Goal: Find specific page/section: Find specific page/section

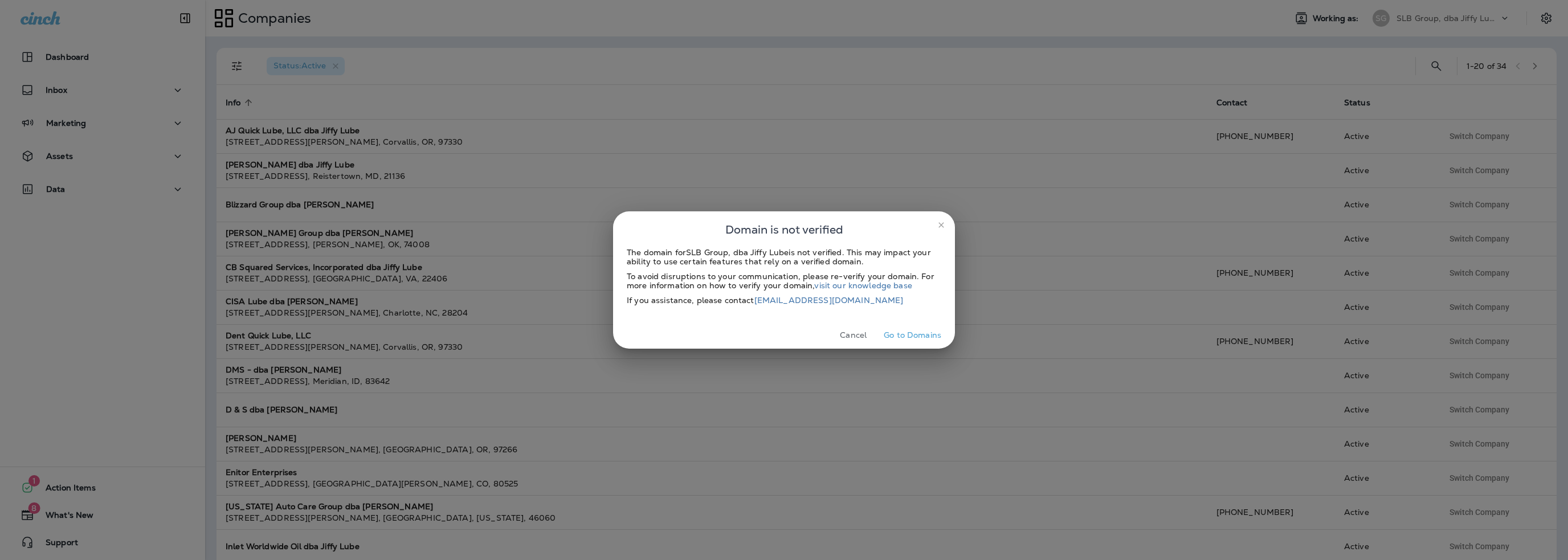
drag, startPoint x: 854, startPoint y: 328, endPoint x: 922, endPoint y: 305, distance: 71.8
click at [854, 328] on button "Cancel" at bounding box center [853, 335] width 43 height 18
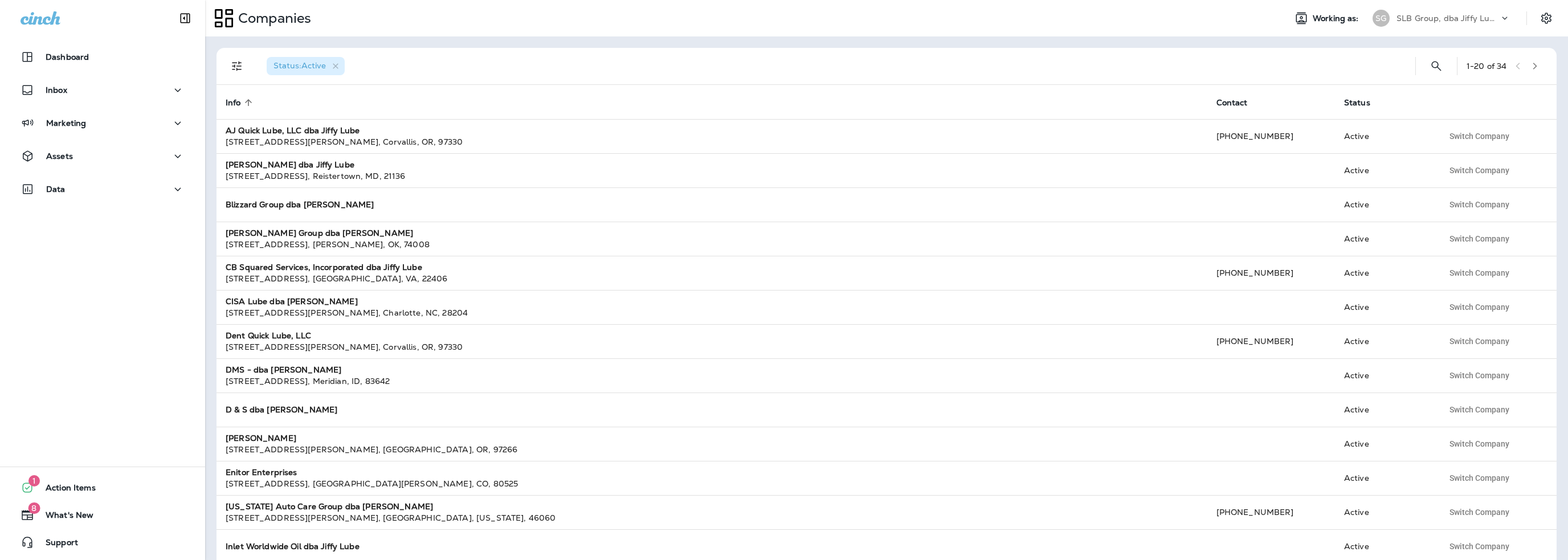
click at [1419, 26] on div "SLB Group, dba Jiffy Lube" at bounding box center [1447, 19] width 103 height 17
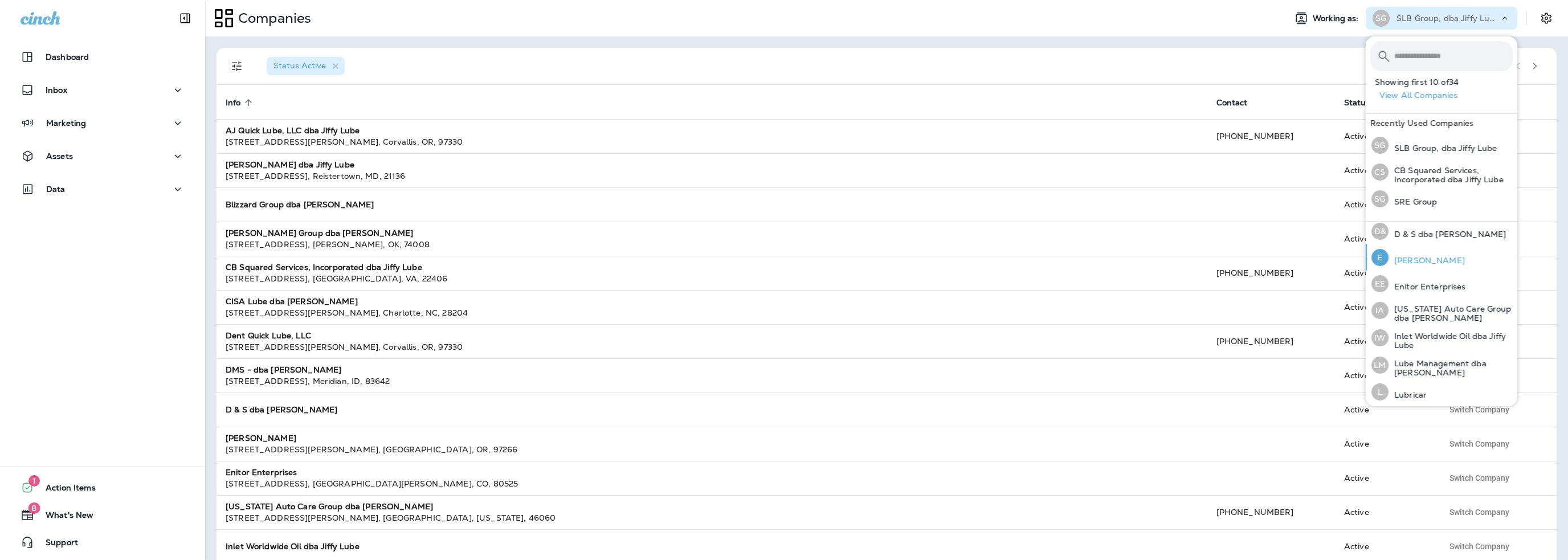
scroll to position [228, 0]
click at [1423, 351] on p "Lube Management dba [PERSON_NAME]" at bounding box center [1450, 360] width 124 height 19
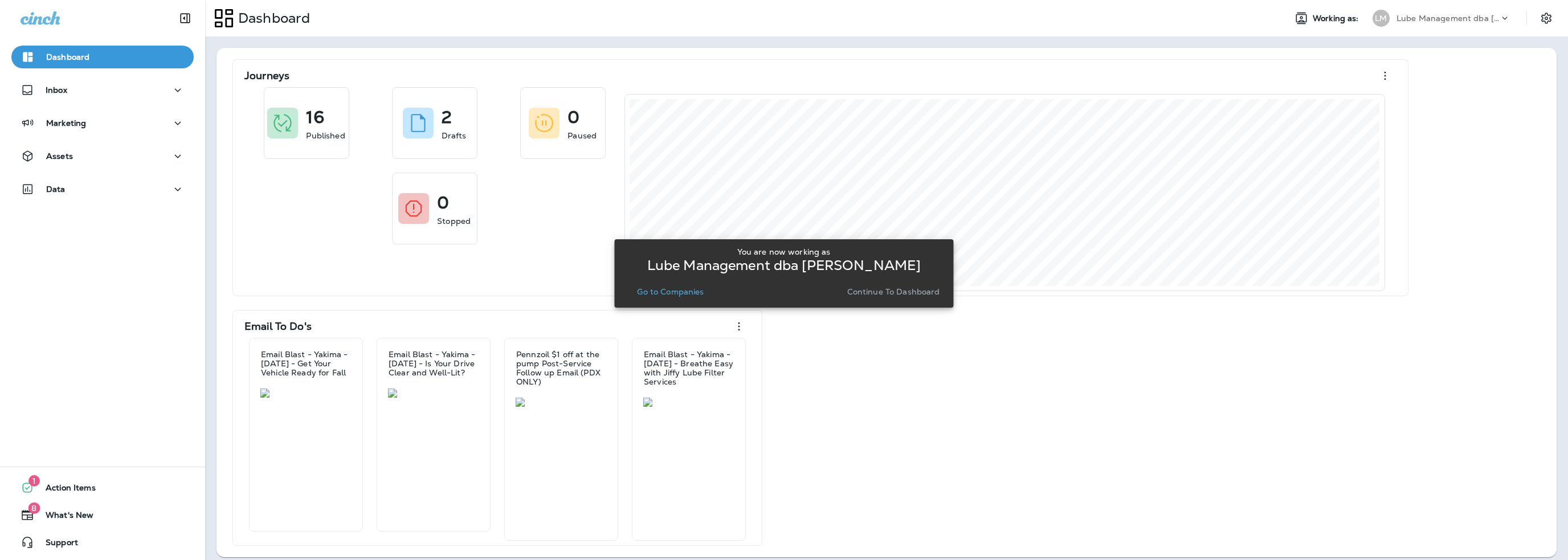
click at [680, 295] on p "Go to Companies" at bounding box center [670, 292] width 66 height 9
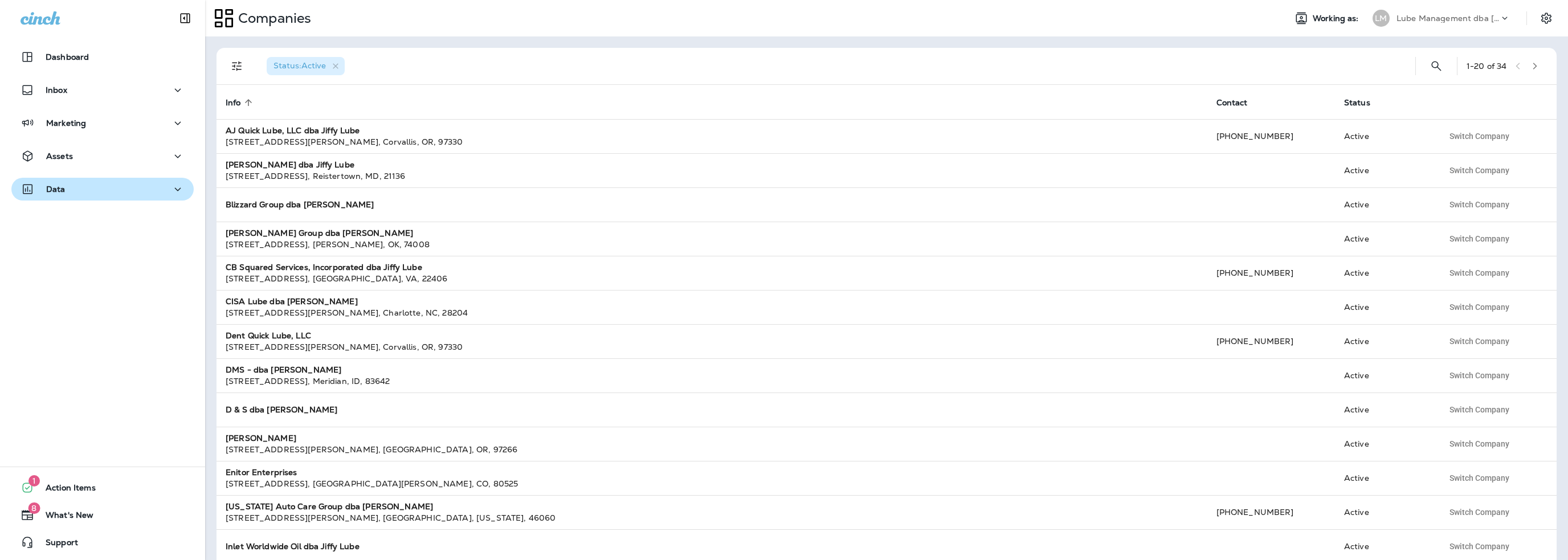
click at [45, 196] on button "Data" at bounding box center [103, 189] width 182 height 22
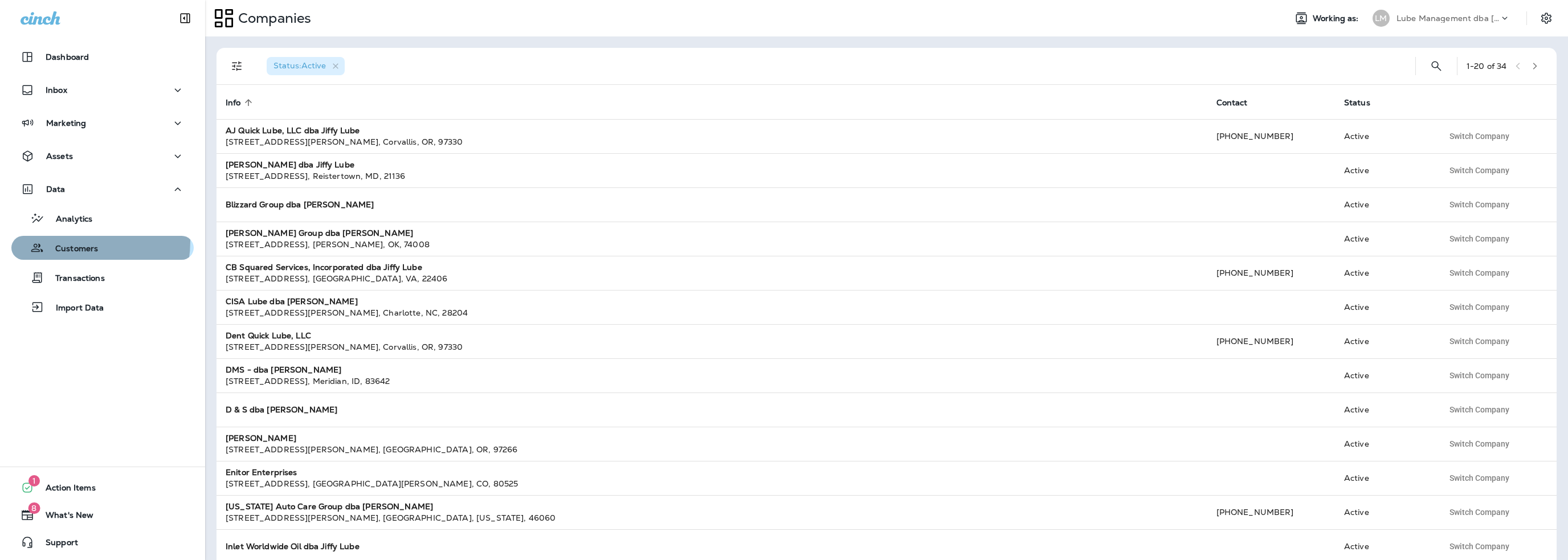
click at [68, 241] on div "Customers" at bounding box center [57, 248] width 82 height 17
click at [1427, 19] on p "Lube Management dba [PERSON_NAME]" at bounding box center [1447, 19] width 103 height 9
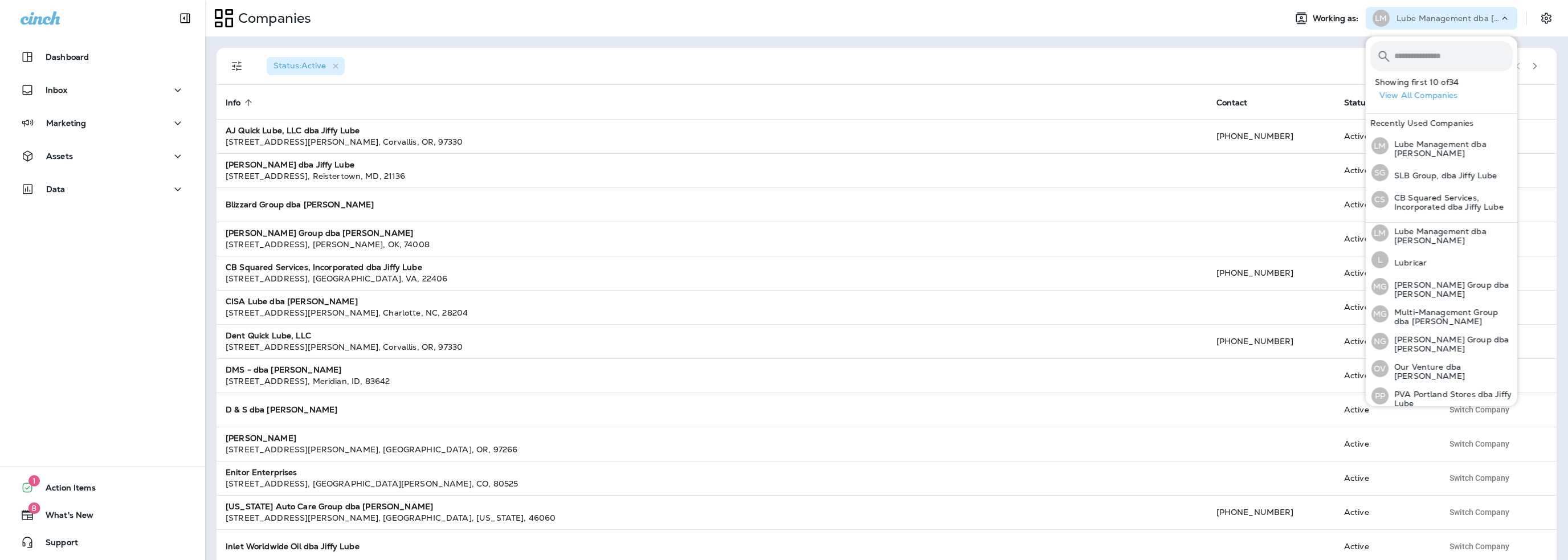
scroll to position [354, 0]
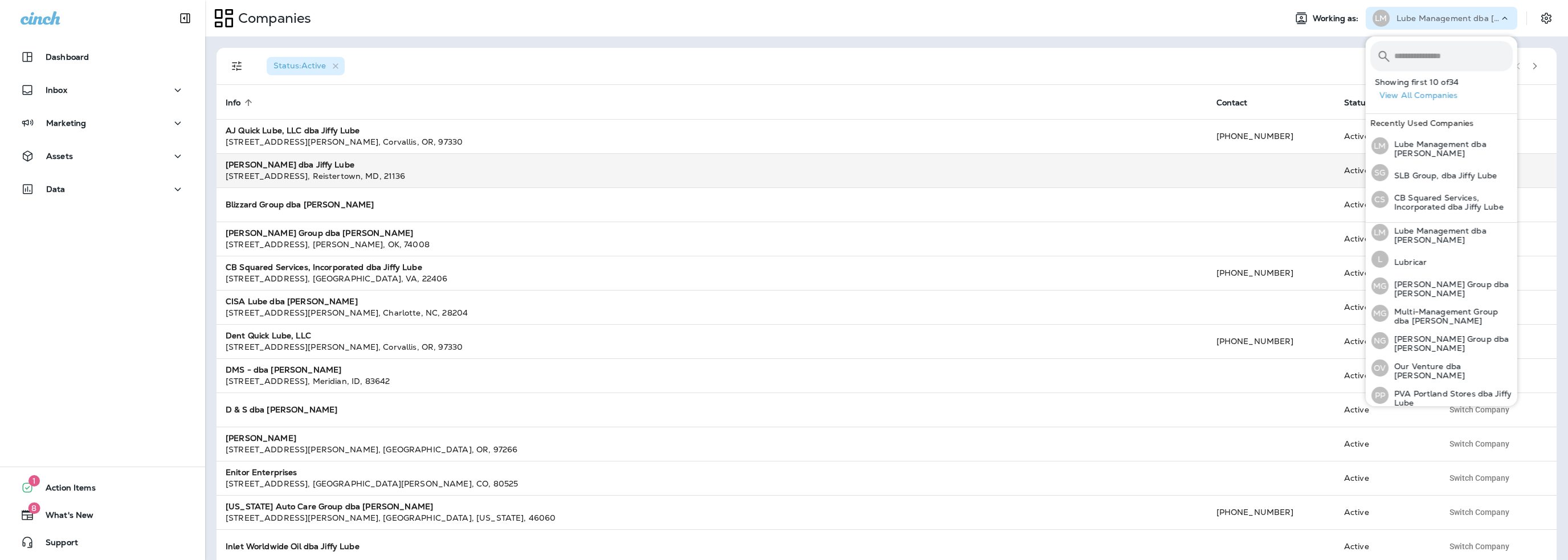
click at [276, 162] on strong "[PERSON_NAME] dba Jiffy Lube" at bounding box center [290, 164] width 129 height 10
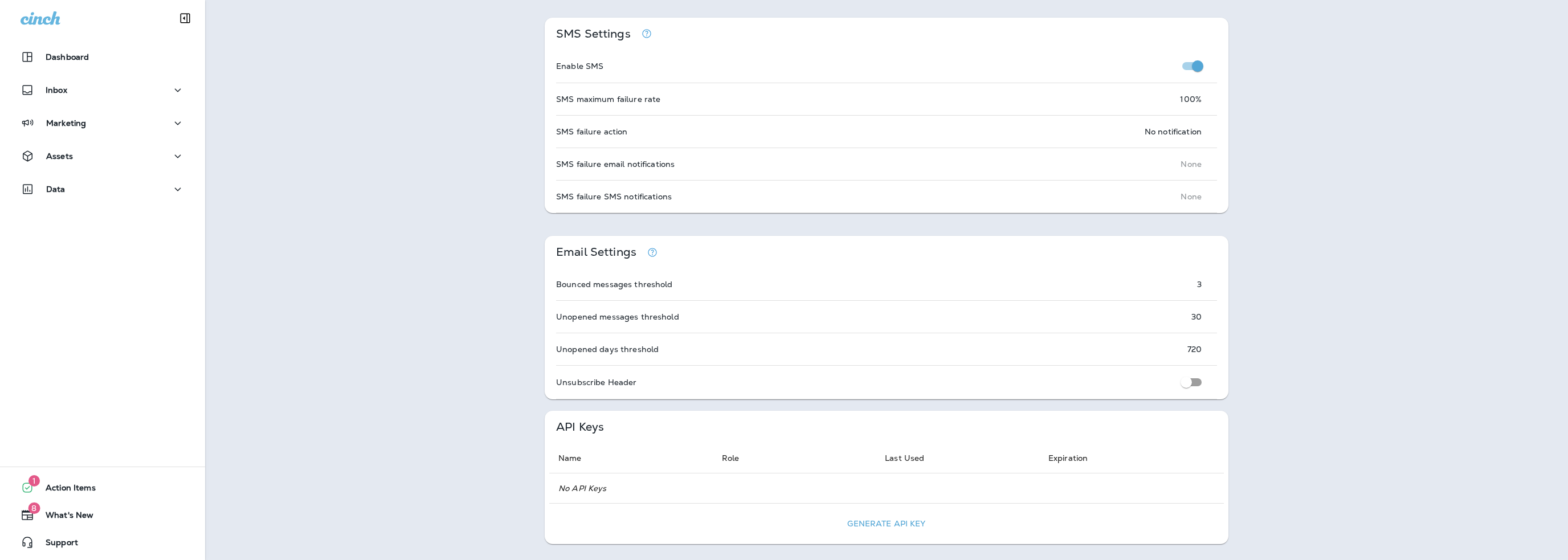
scroll to position [627, 0]
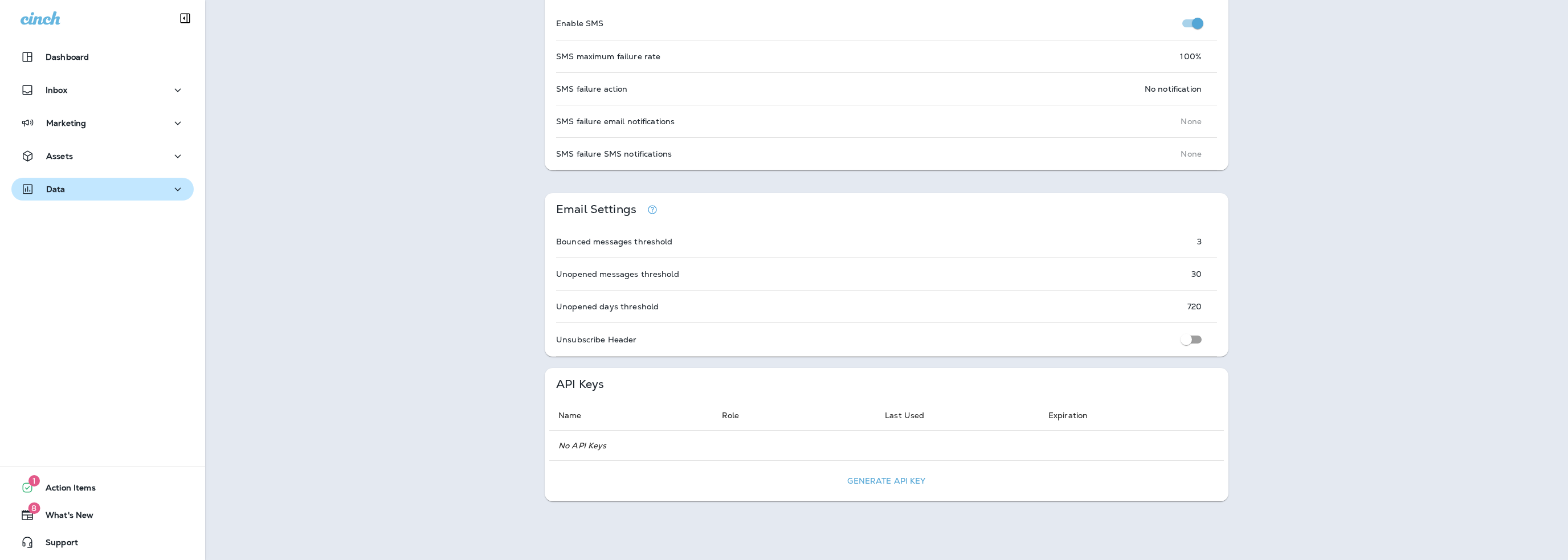
click at [63, 191] on p "Data" at bounding box center [56, 190] width 19 height 9
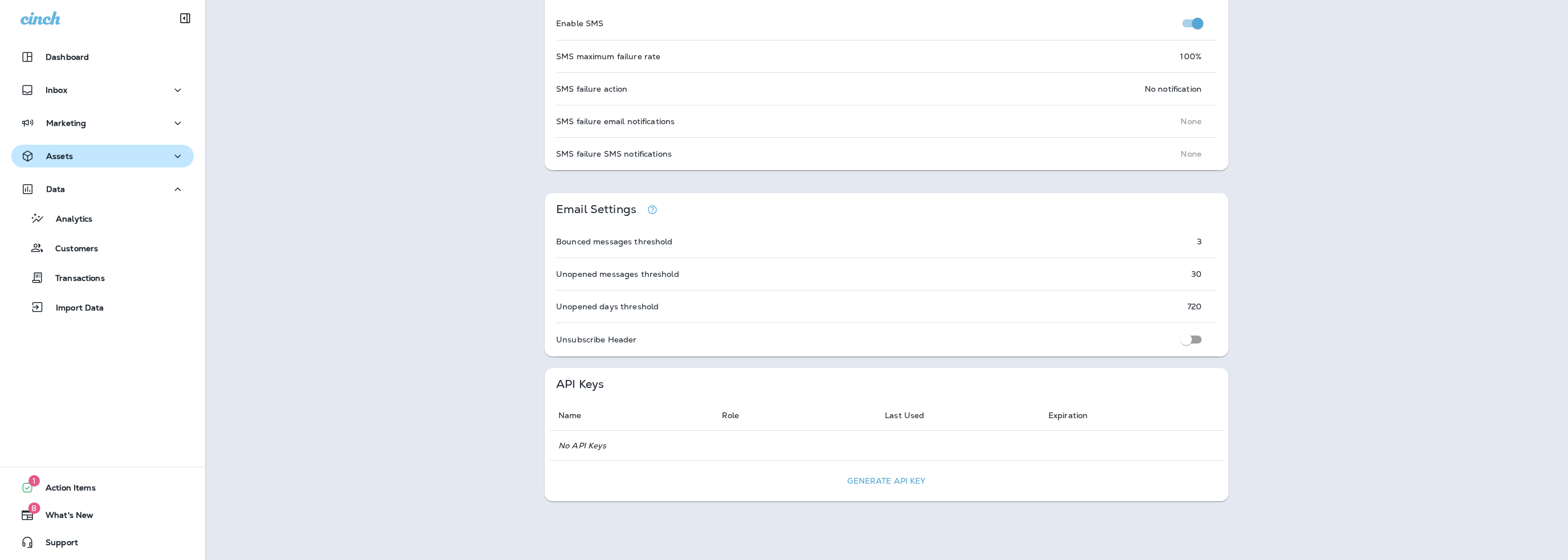
click at [63, 163] on button "Assets" at bounding box center [103, 155] width 182 height 22
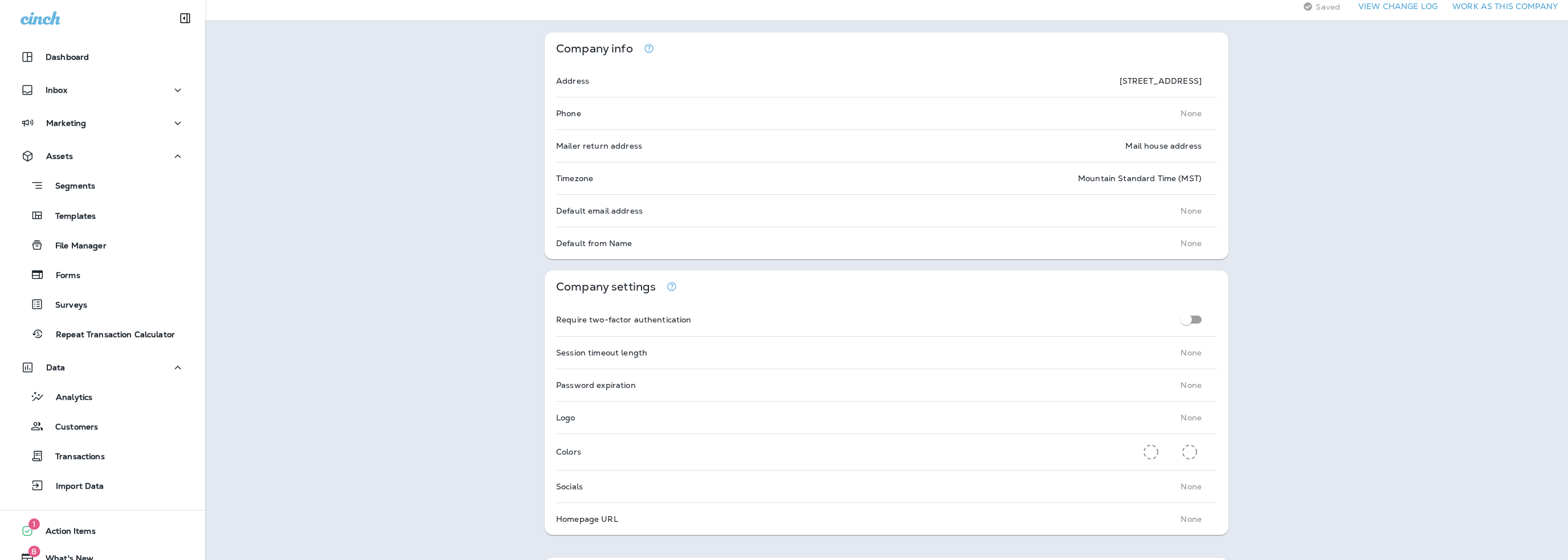
scroll to position [0, 0]
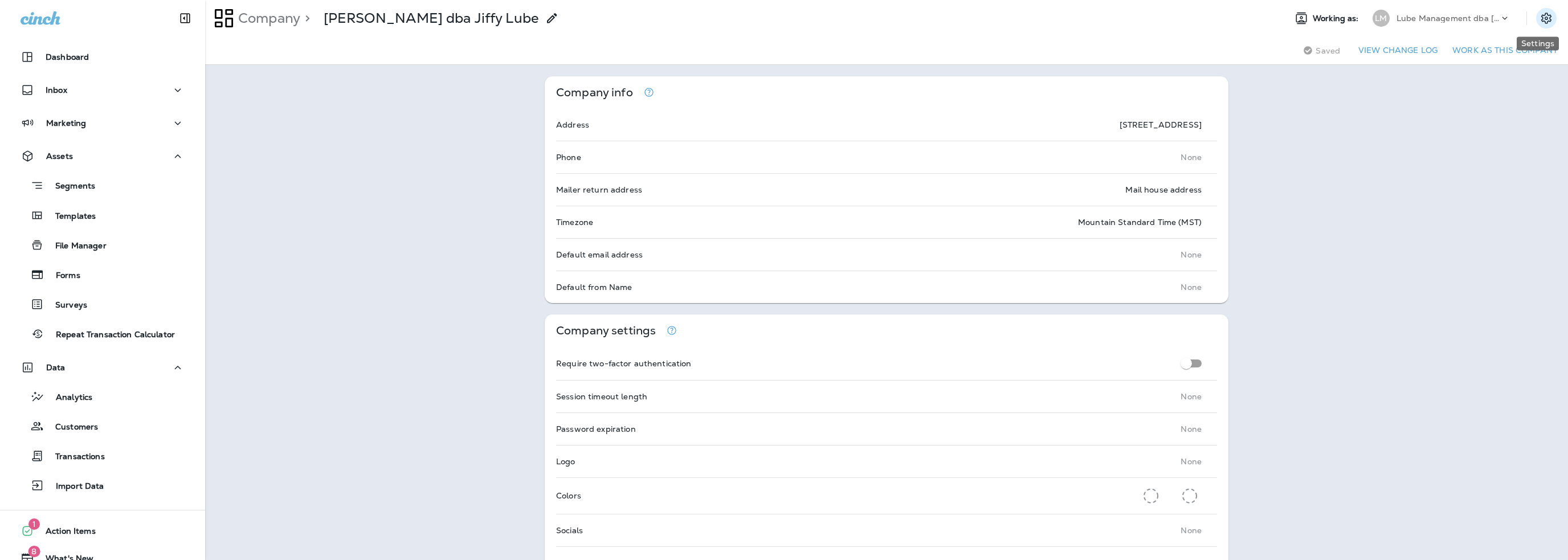
click at [1541, 15] on icon "Settings" at bounding box center [1546, 18] width 10 height 11
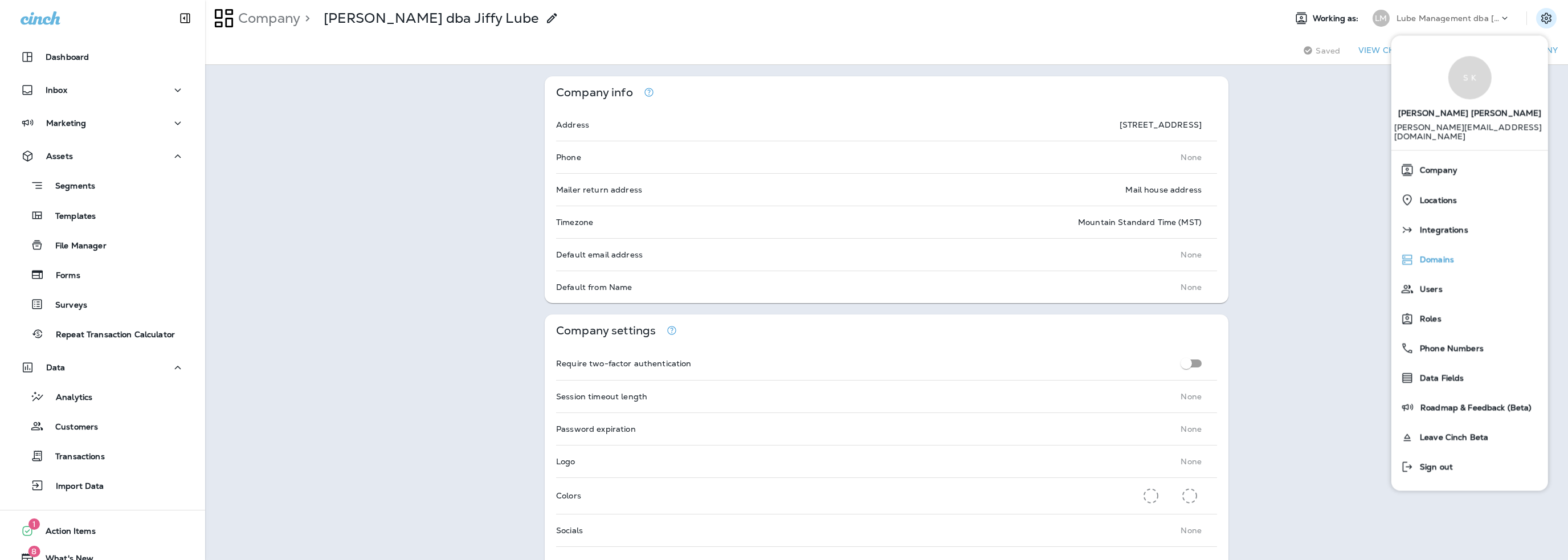
click at [1438, 255] on span "Domains" at bounding box center [1434, 260] width 40 height 10
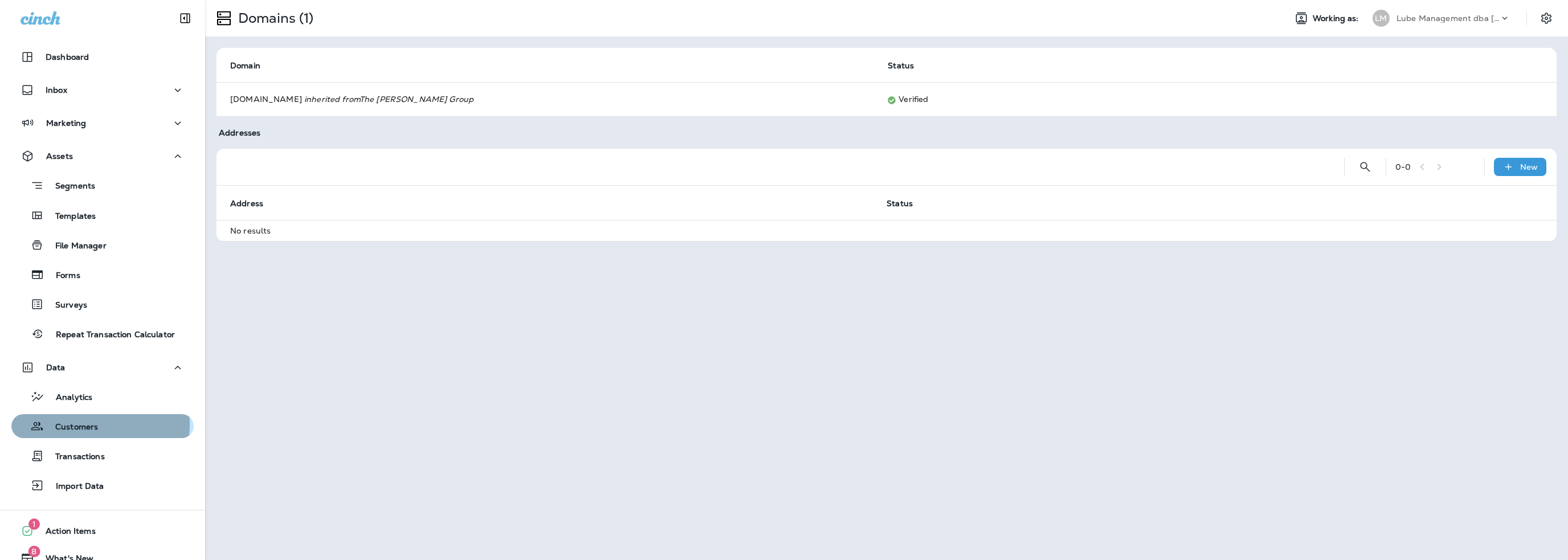
click at [83, 425] on p "Customers" at bounding box center [71, 428] width 54 height 11
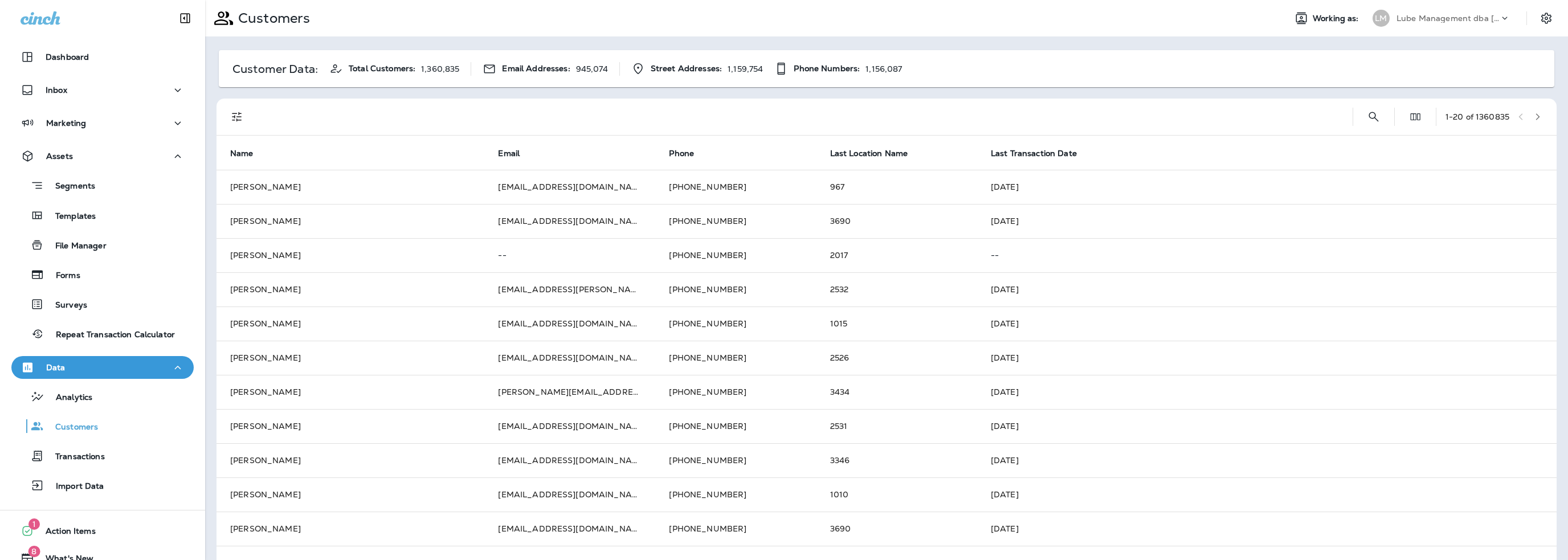
click at [1409, 18] on p "Lube Management dba [PERSON_NAME]" at bounding box center [1447, 19] width 103 height 9
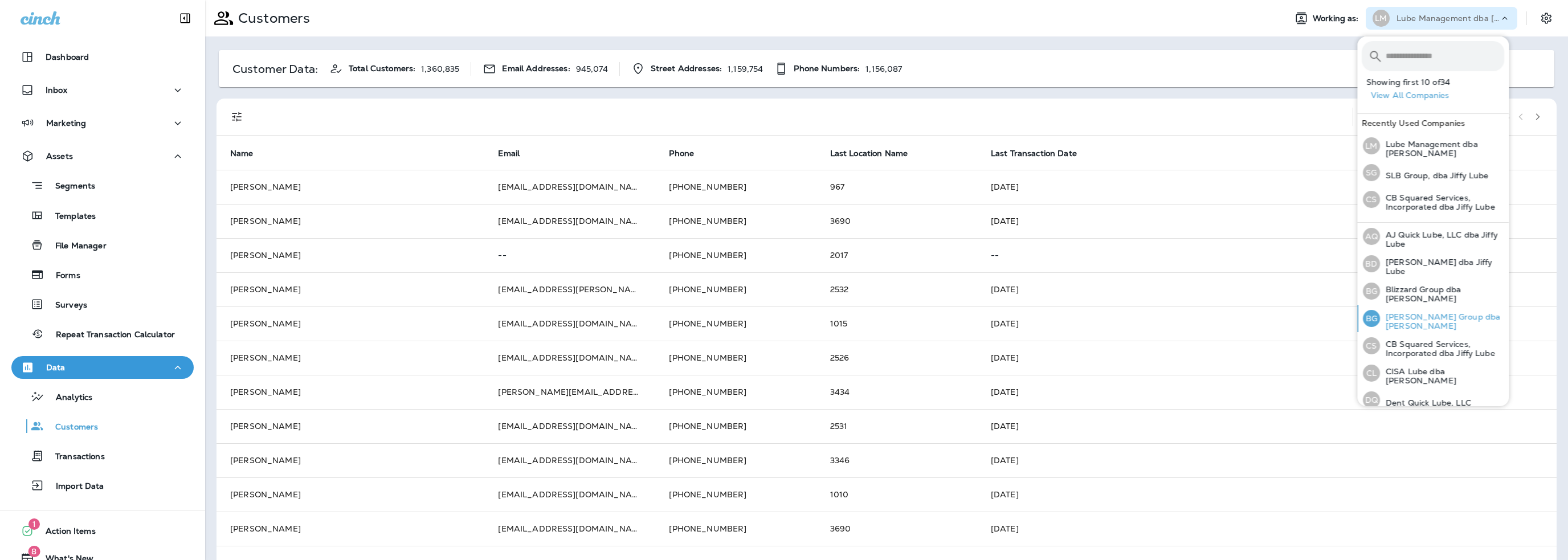
click at [1426, 319] on p "[PERSON_NAME] Group dba [PERSON_NAME]" at bounding box center [1442, 322] width 124 height 19
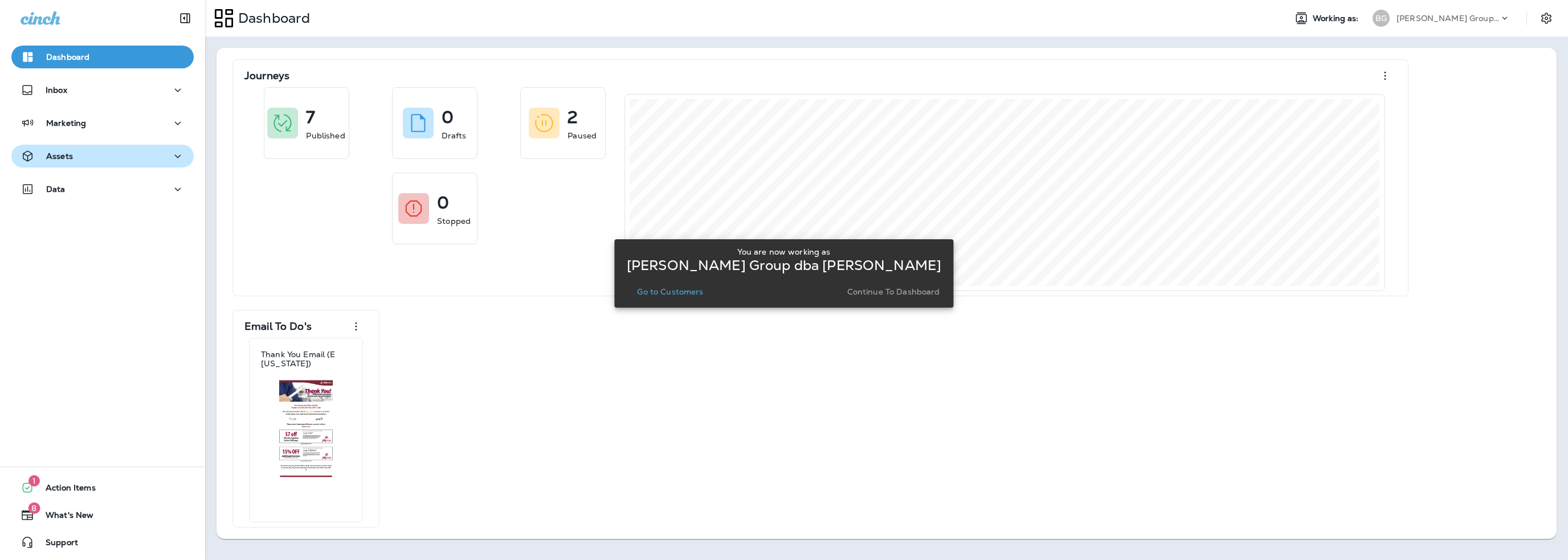
click at [57, 159] on p "Assets" at bounding box center [60, 156] width 27 height 9
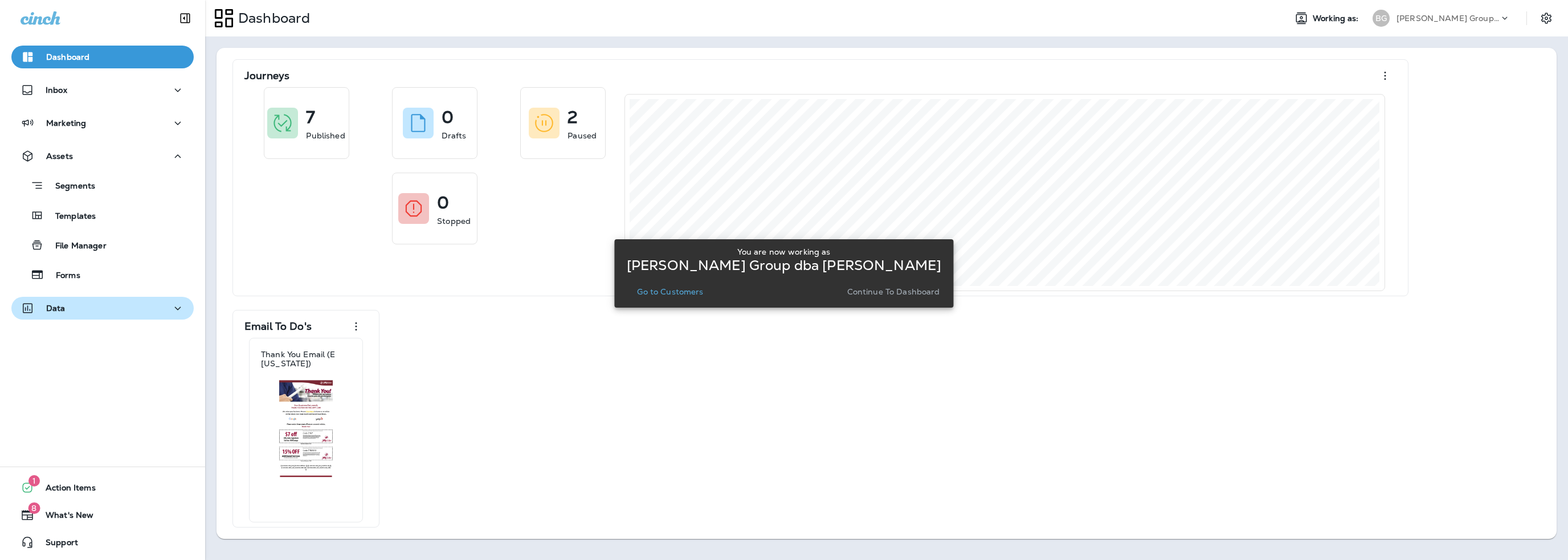
click at [74, 302] on div "Data" at bounding box center [103, 309] width 164 height 14
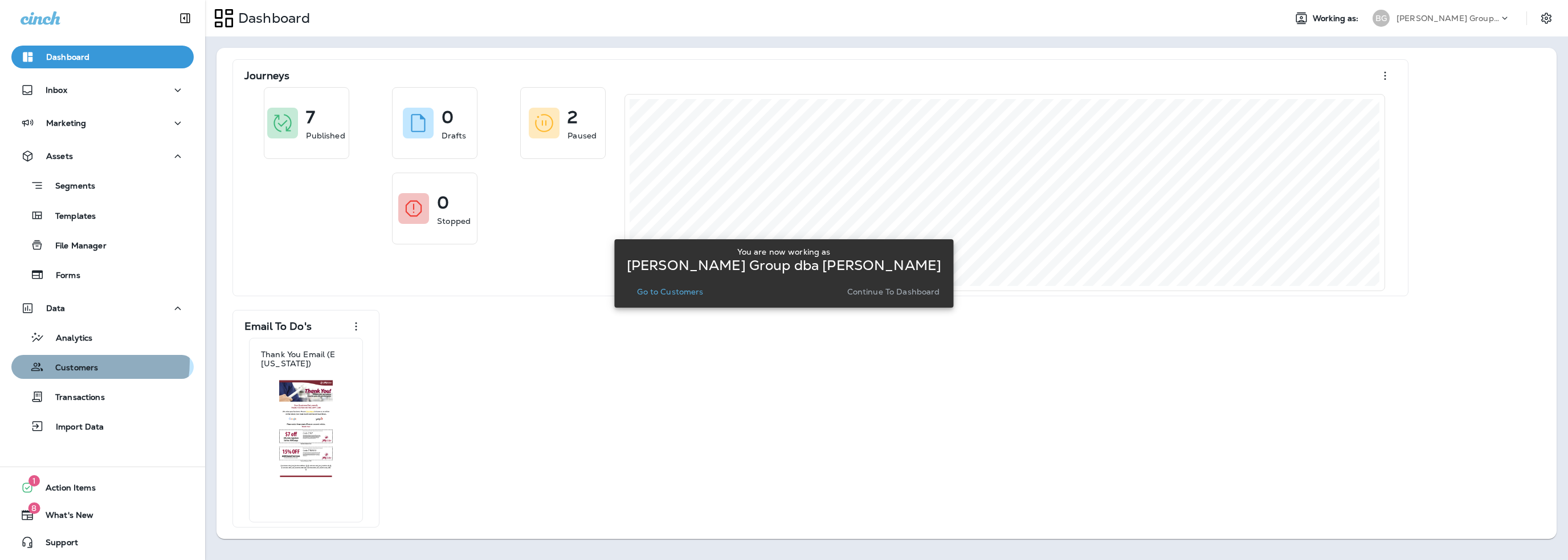
click at [77, 363] on p "Customers" at bounding box center [71, 368] width 54 height 11
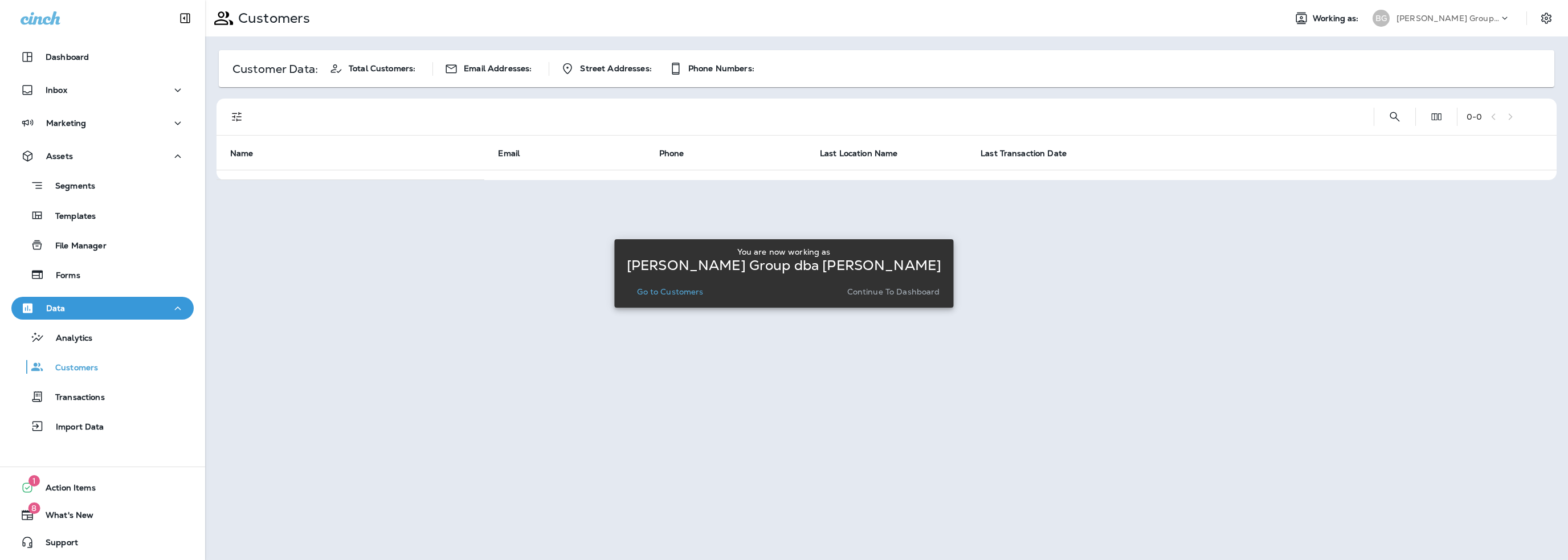
click at [663, 295] on p "Go to Customers" at bounding box center [670, 292] width 66 height 9
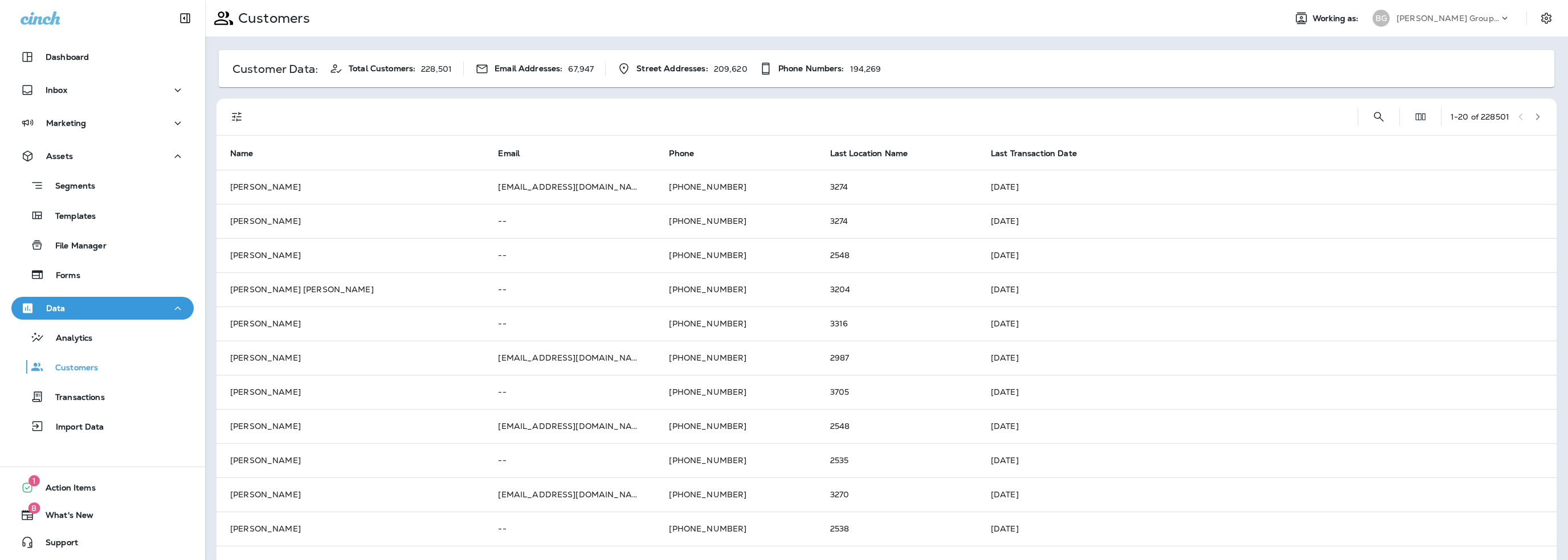
click at [1410, 18] on p "[PERSON_NAME] Group dba [PERSON_NAME]" at bounding box center [1447, 19] width 103 height 9
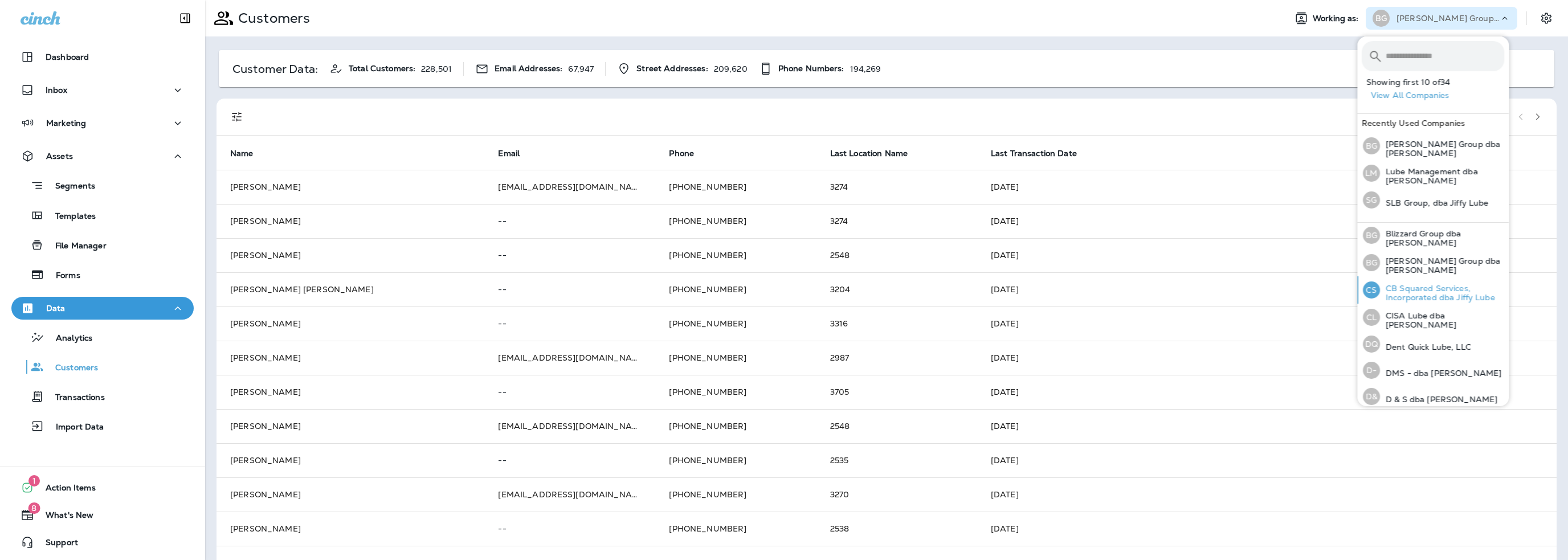
scroll to position [57, 0]
click at [1412, 367] on p "DMS - dba [PERSON_NAME]" at bounding box center [1440, 372] width 121 height 9
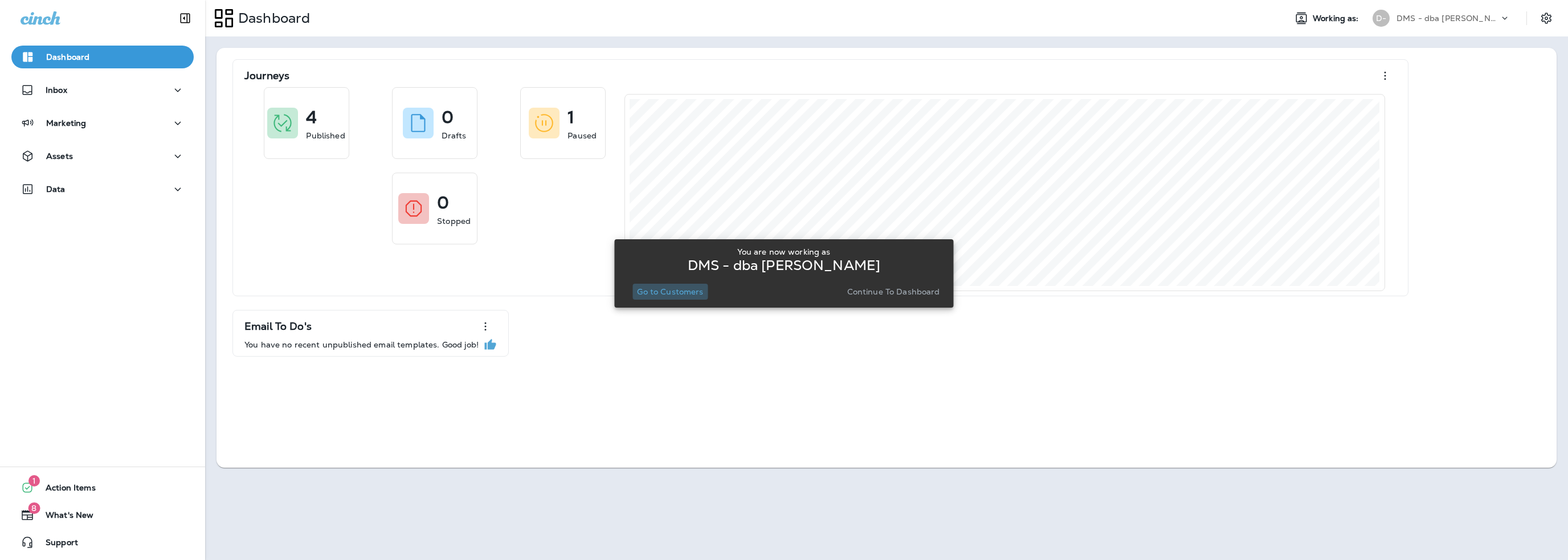
click at [688, 290] on p "Go to Customers" at bounding box center [670, 292] width 66 height 9
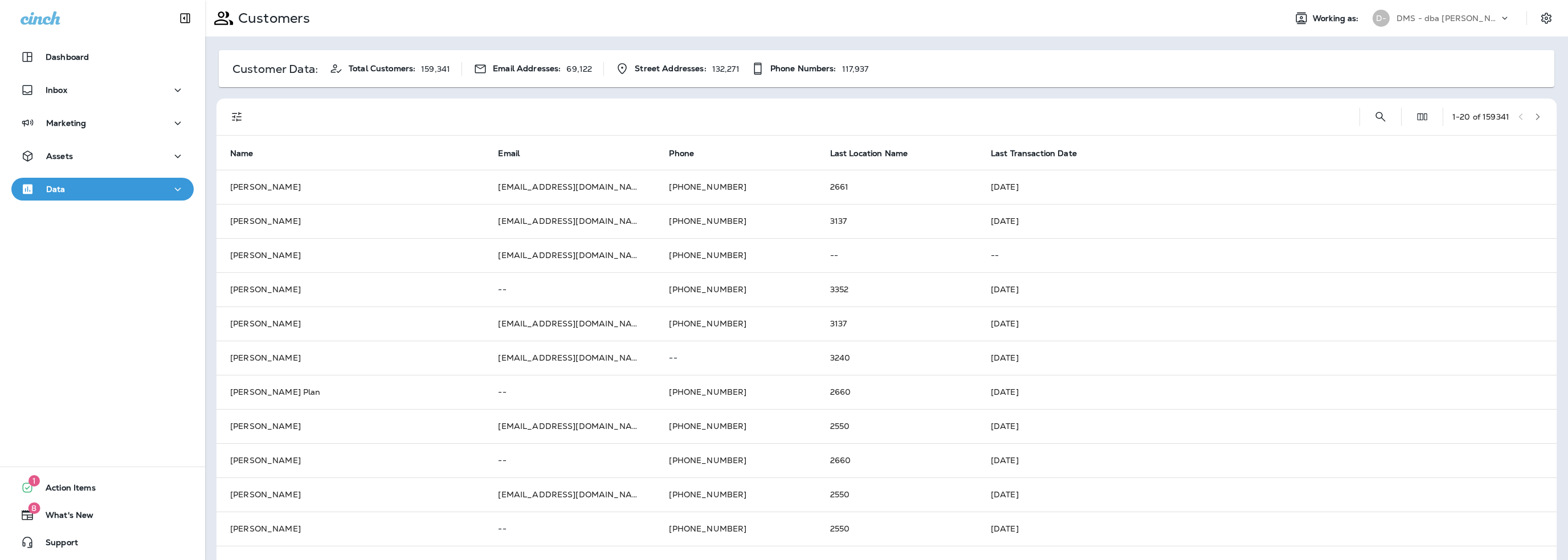
click at [1450, 19] on p "DMS - dba [PERSON_NAME]" at bounding box center [1447, 19] width 103 height 9
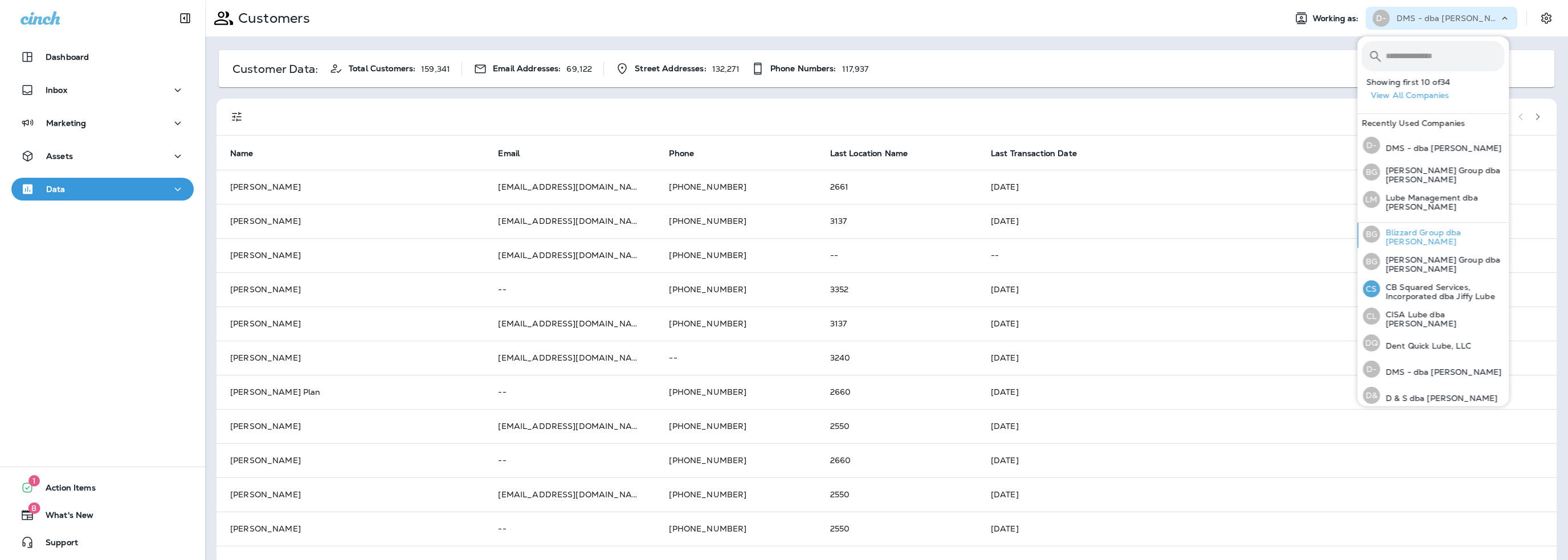
scroll to position [114, 0]
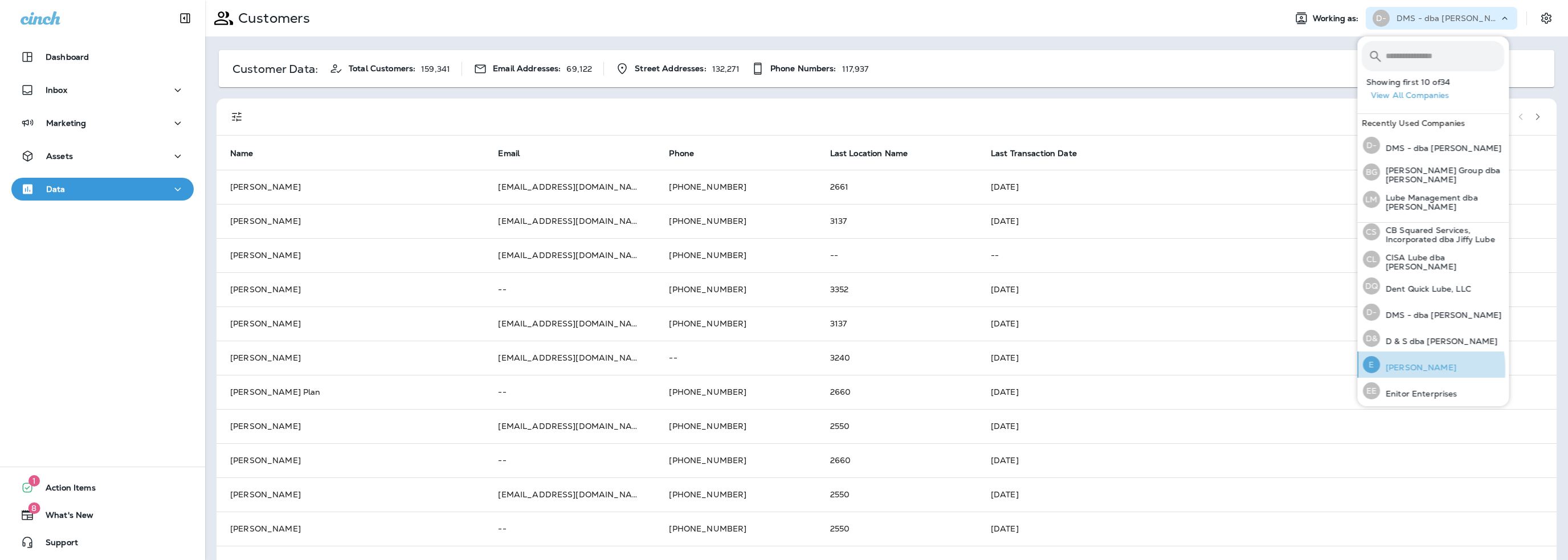
click at [1398, 365] on p "[PERSON_NAME]" at bounding box center [1418, 367] width 77 height 9
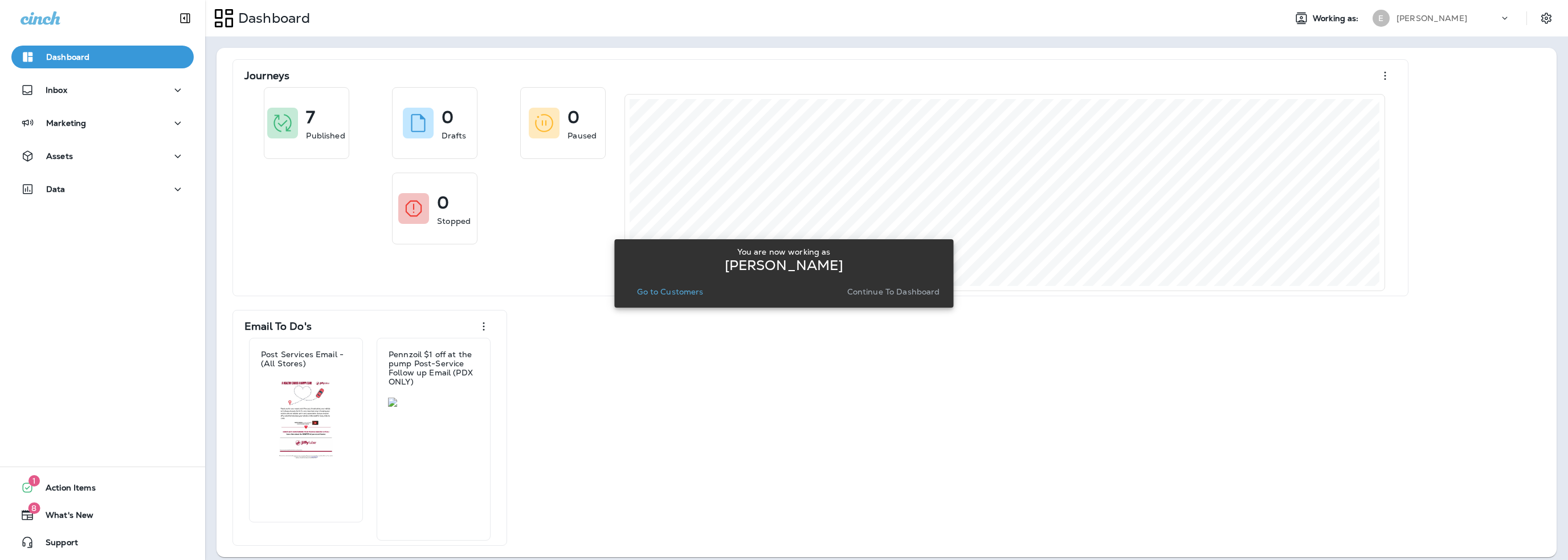
click at [677, 289] on p "Go to Customers" at bounding box center [670, 292] width 66 height 9
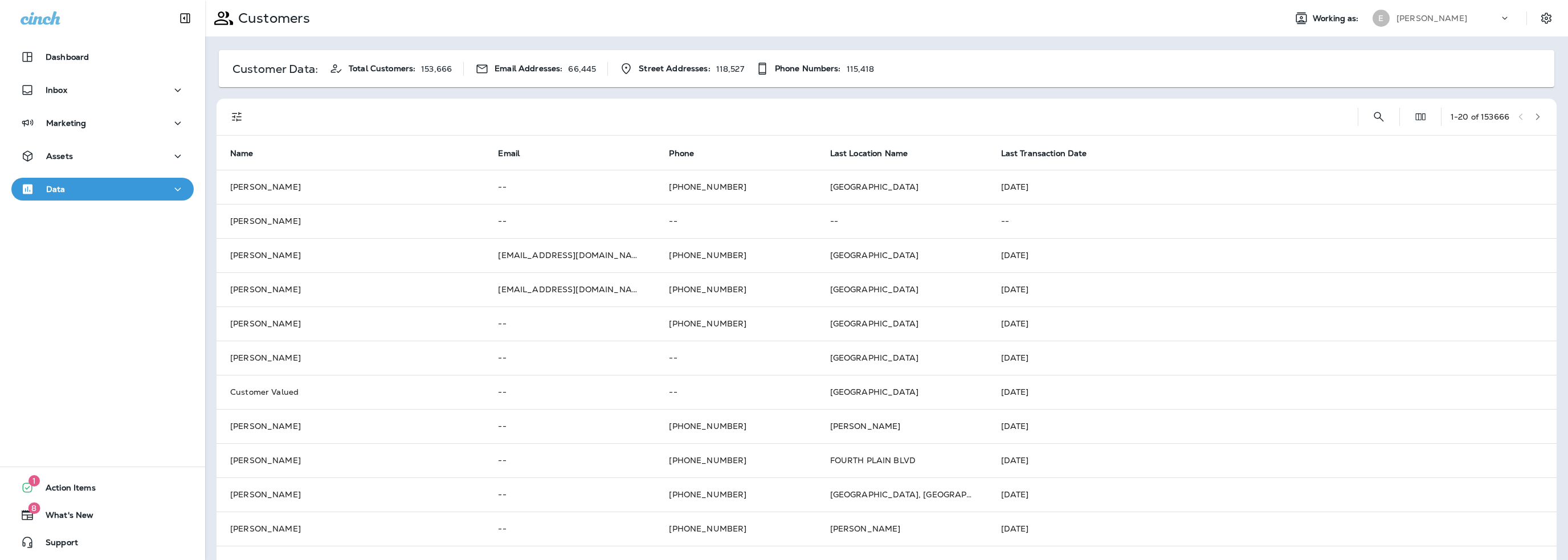
click at [1406, 20] on p "[PERSON_NAME]" at bounding box center [1431, 19] width 70 height 9
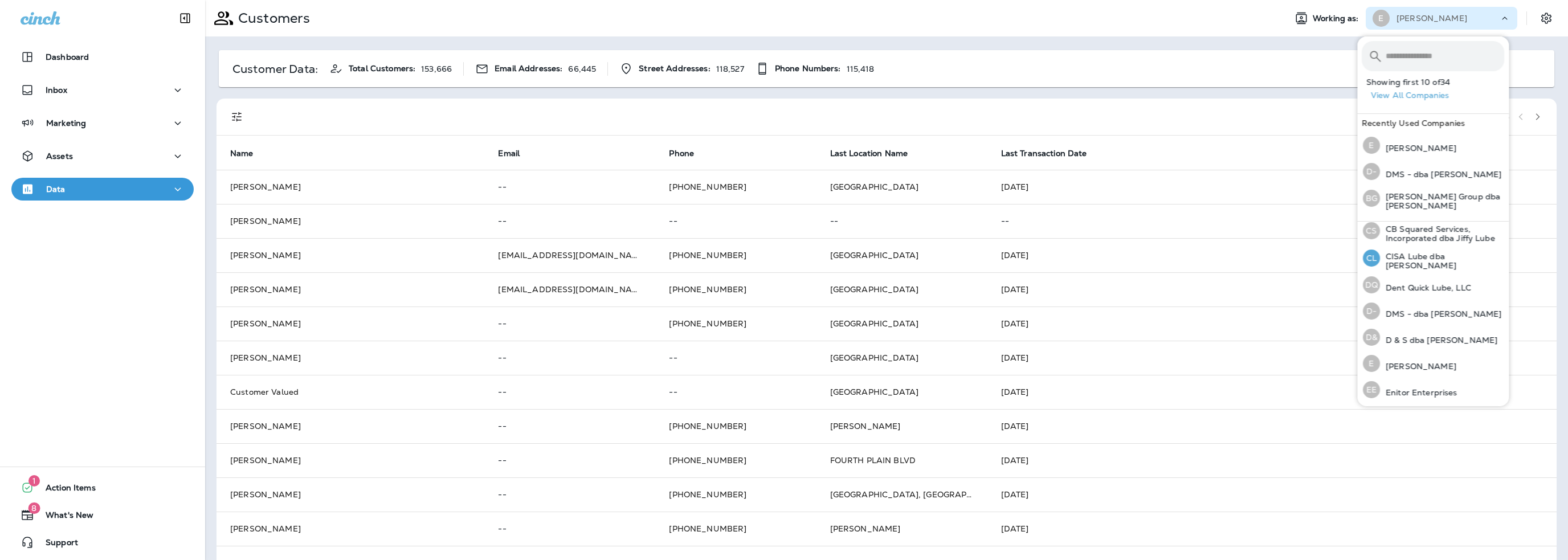
scroll to position [171, 0]
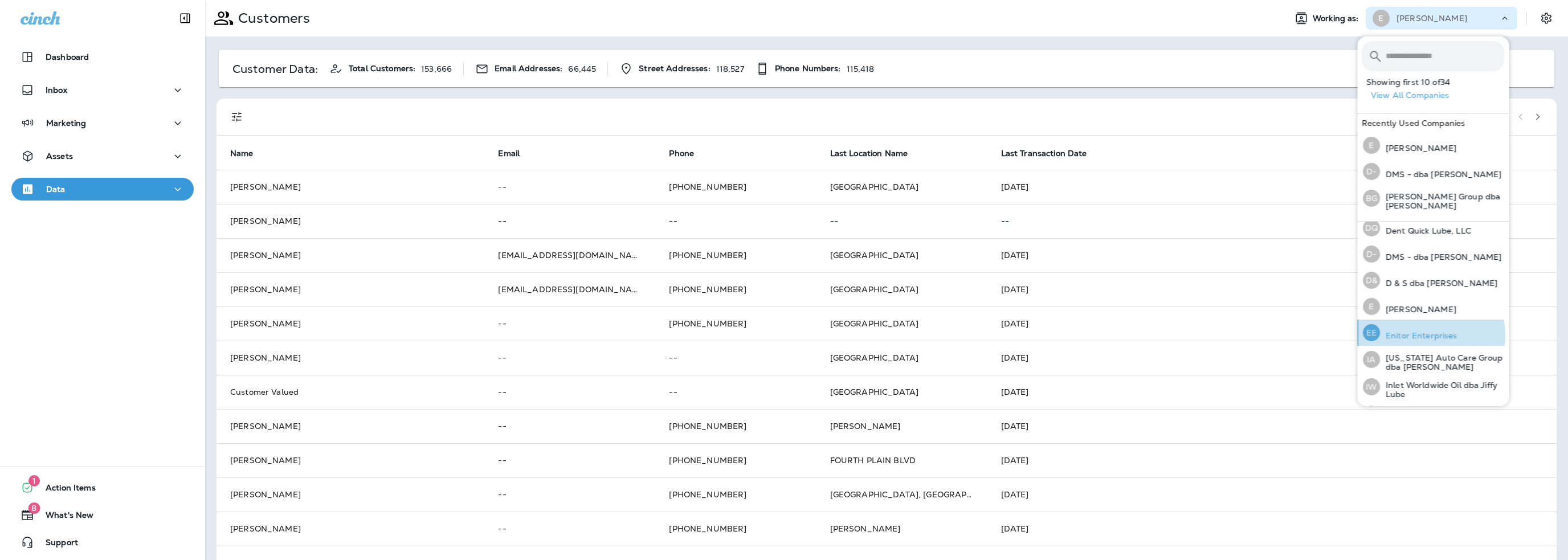
click at [1424, 331] on p "Enitor Enterprises" at bounding box center [1419, 336] width 77 height 9
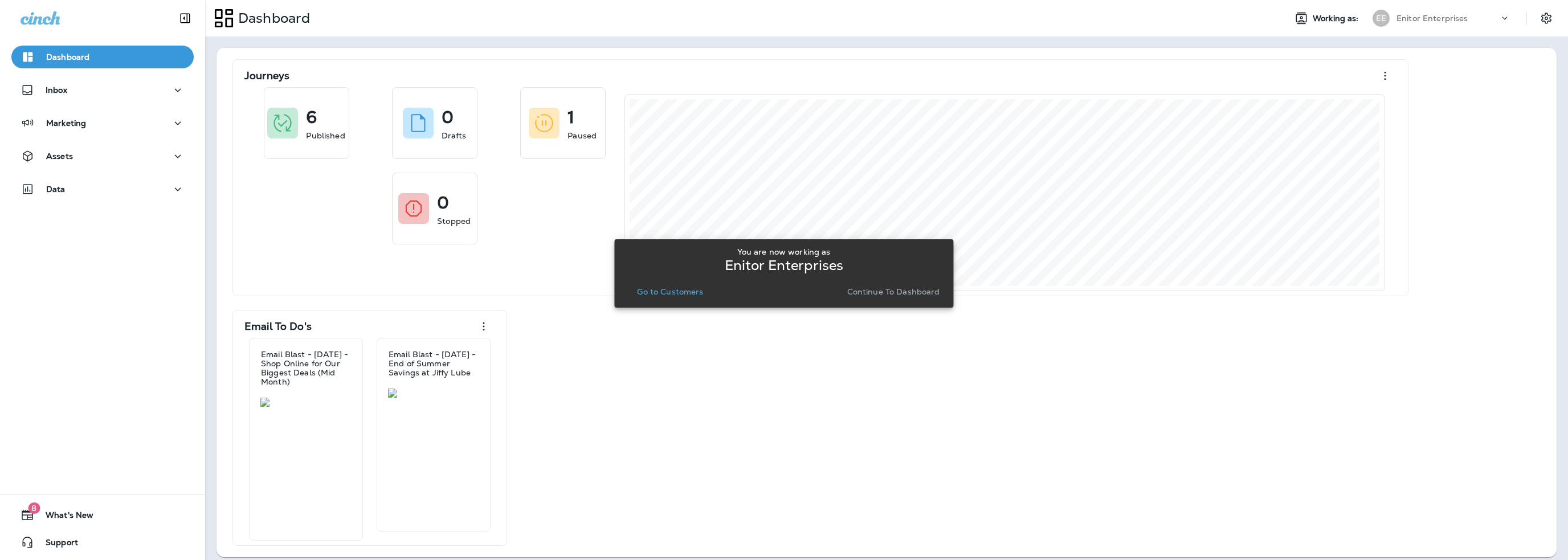
click at [679, 293] on p "Go to Customers" at bounding box center [670, 292] width 66 height 9
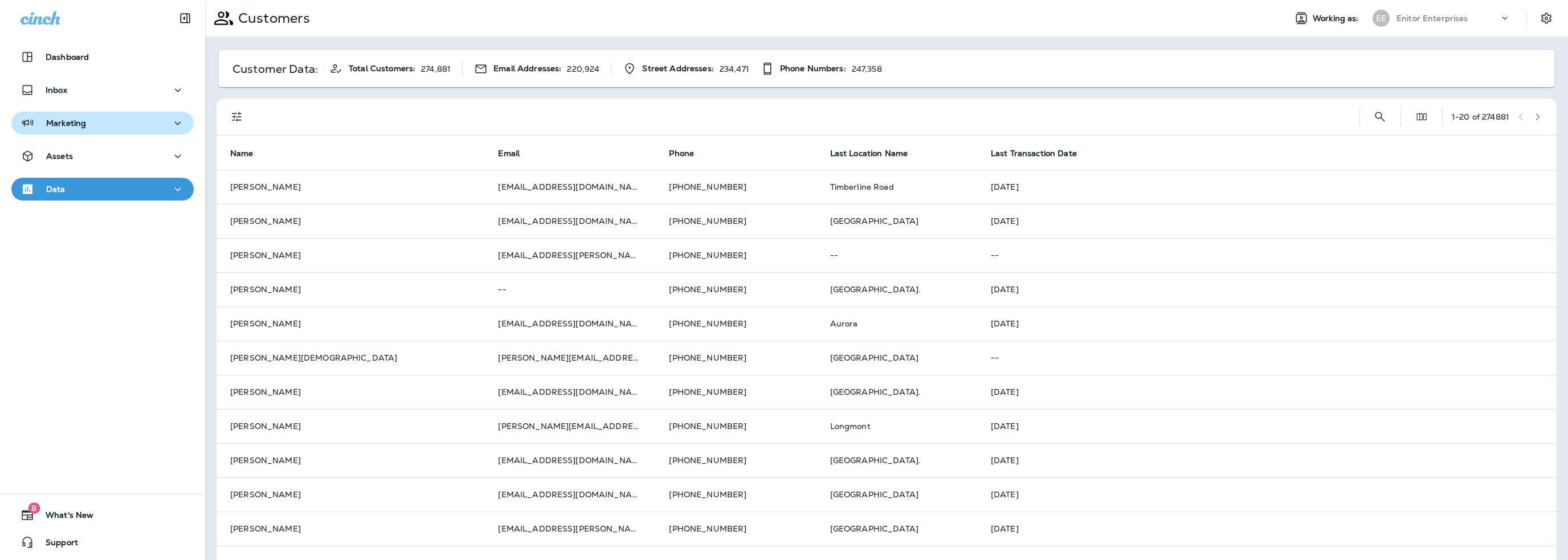
click at [63, 124] on p "Marketing" at bounding box center [66, 123] width 40 height 9
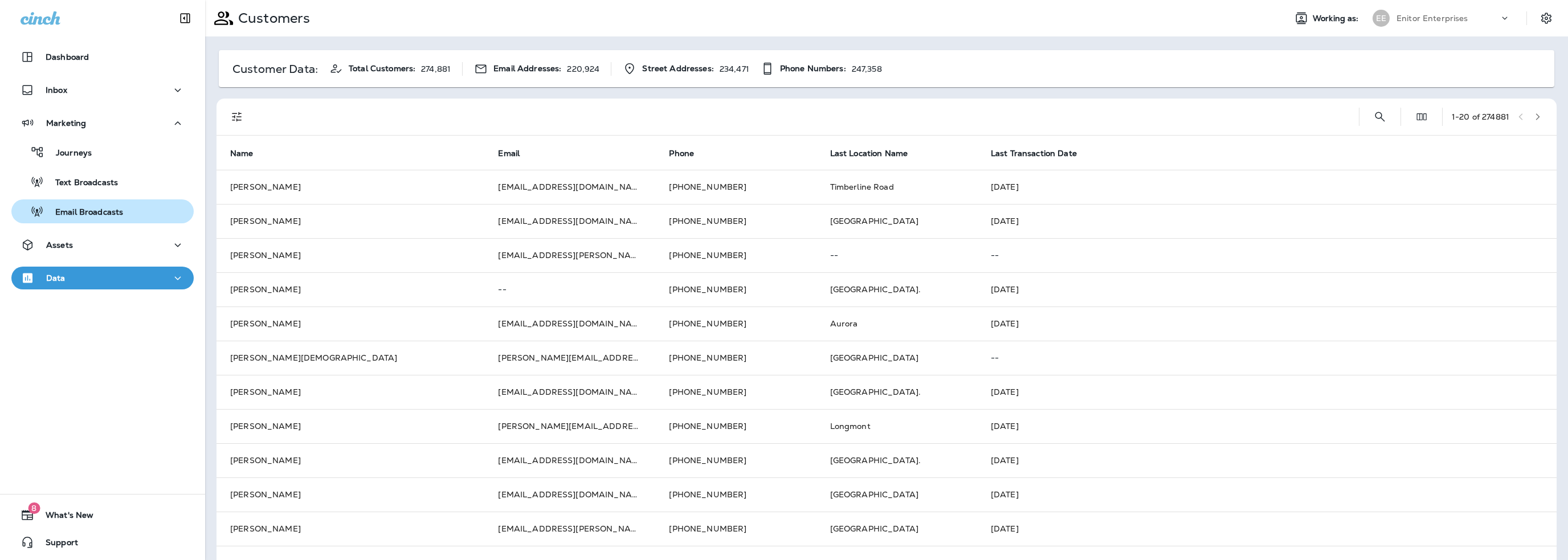
click at [80, 213] on p "Email Broadcasts" at bounding box center [84, 213] width 79 height 11
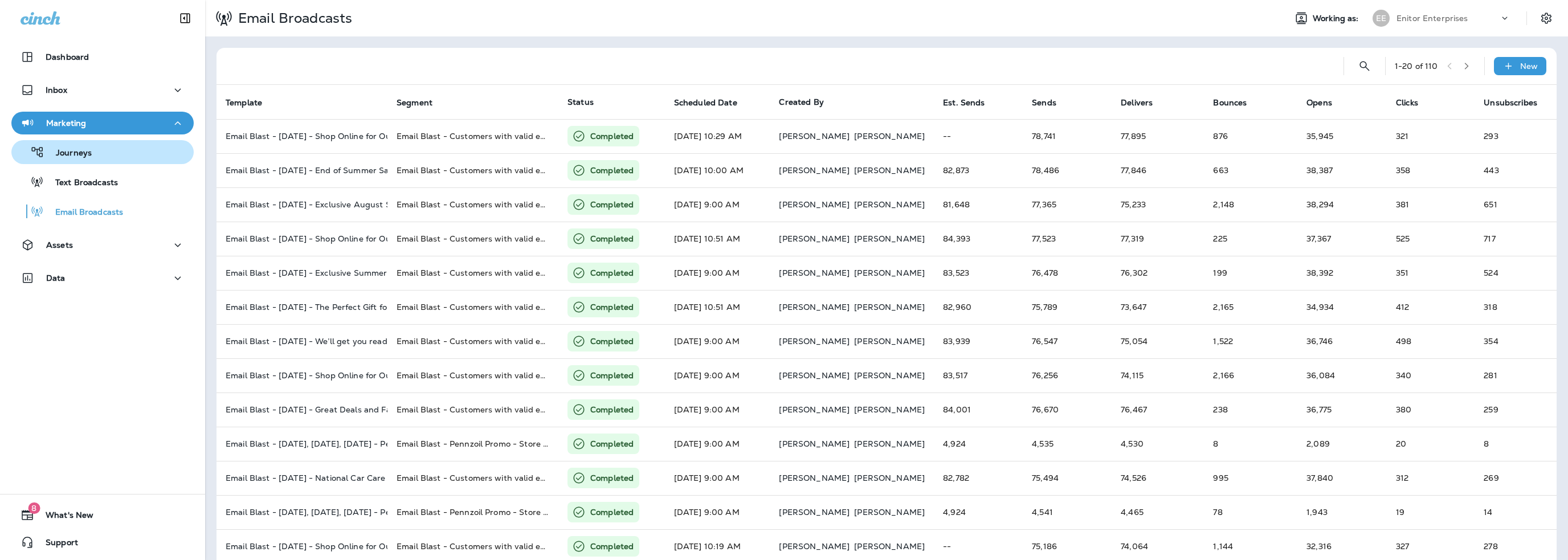
click at [79, 155] on p "Journeys" at bounding box center [67, 154] width 47 height 11
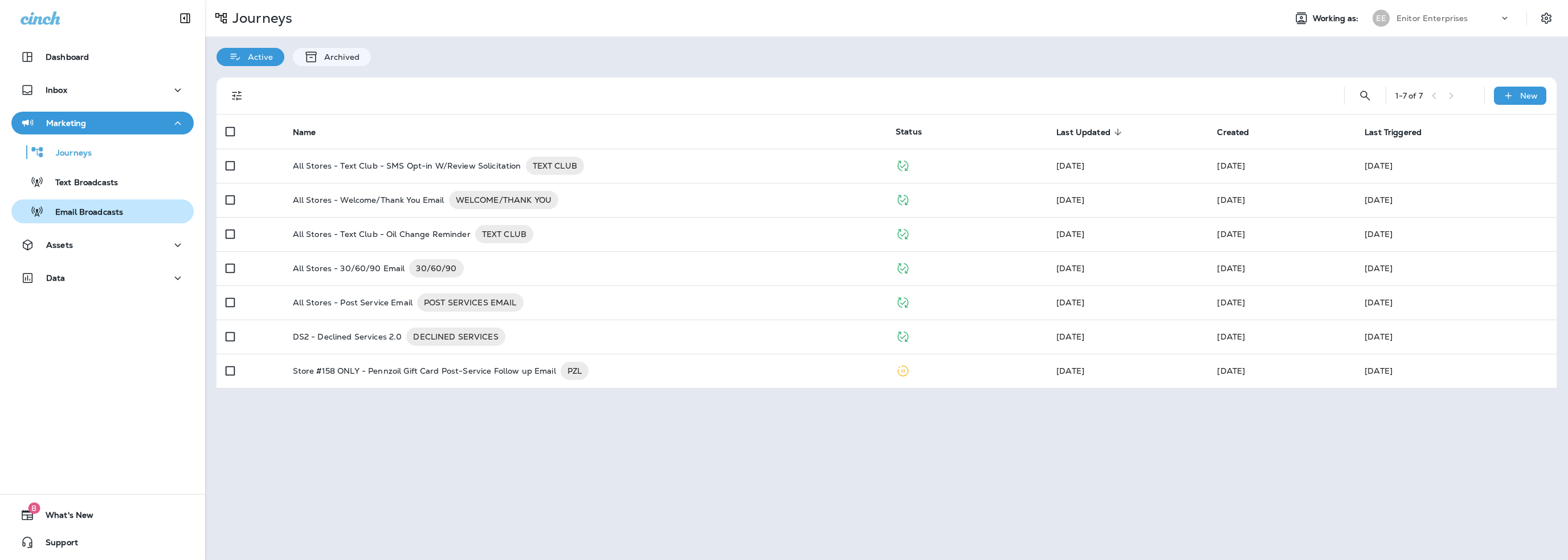
click at [75, 207] on p "Email Broadcasts" at bounding box center [84, 213] width 79 height 11
